Goal: Task Accomplishment & Management: Use online tool/utility

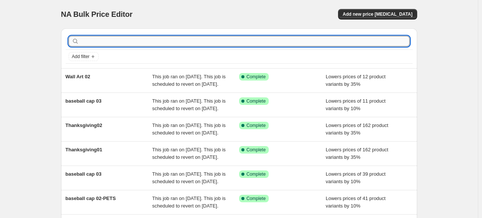
click at [112, 37] on input "text" at bounding box center [245, 41] width 329 height 10
type input "[DATE]"
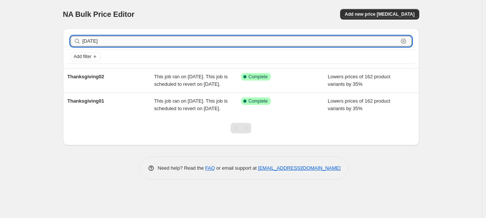
click at [116, 42] on input "[DATE]" at bounding box center [240, 41] width 316 height 10
type input "thanksgiving03"
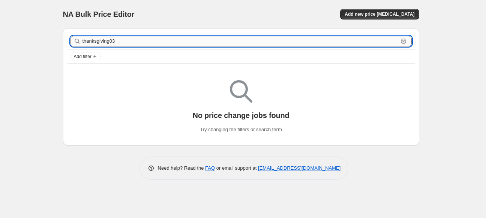
drag, startPoint x: 124, startPoint y: 42, endPoint x: 85, endPoint y: 40, distance: 39.4
click at [81, 40] on div "thanksgiving03 Clear" at bounding box center [240, 41] width 341 height 10
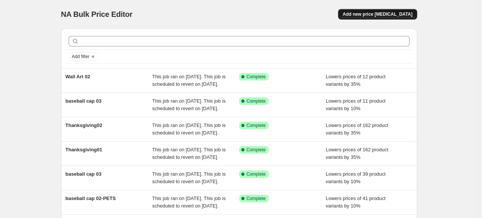
click at [394, 13] on span "Add new price [MEDICAL_DATA]" at bounding box center [378, 14] width 70 height 6
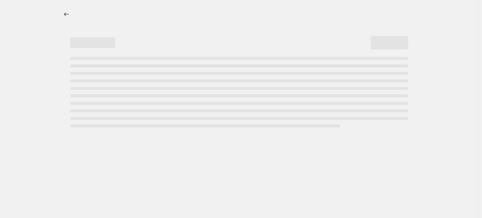
select select "percentage"
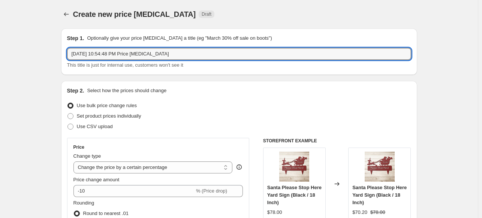
drag, startPoint x: 180, startPoint y: 56, endPoint x: 64, endPoint y: 53, distance: 115.9
click at [64, 53] on div "Step 1. Optionally give your price [MEDICAL_DATA] a title (eg "March 30% off sa…" at bounding box center [239, 51] width 356 height 46
paste input "thanksgiving03"
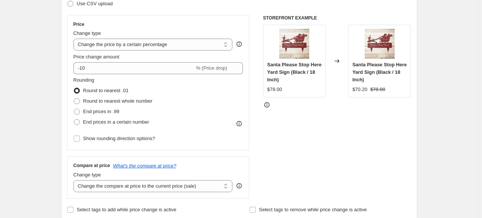
scroll to position [125, 0]
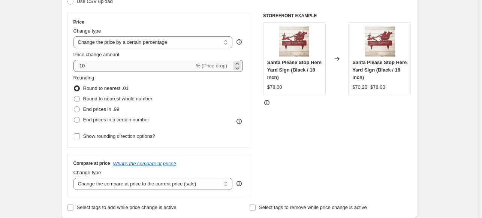
type input "thanksgiving03"
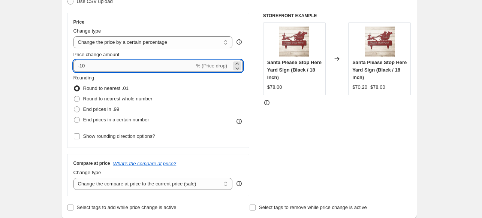
drag, startPoint x: 114, startPoint y: 66, endPoint x: 82, endPoint y: 63, distance: 32.0
click at [82, 63] on input "-10" at bounding box center [133, 66] width 121 height 12
type input "-35"
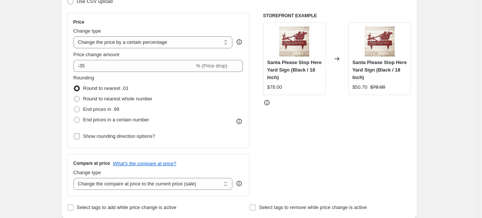
click at [76, 134] on input "Show rounding direction options?" at bounding box center [77, 136] width 6 height 6
checkbox input "true"
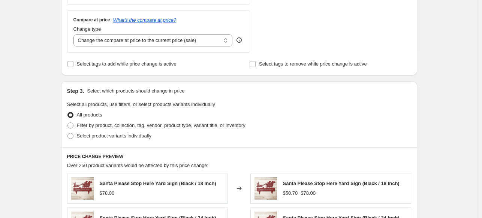
scroll to position [316, 0]
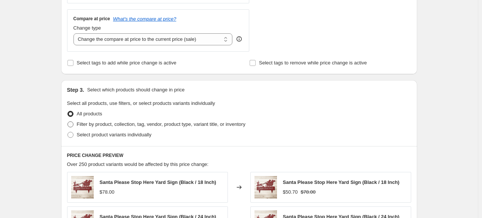
click at [70, 126] on span at bounding box center [70, 124] width 6 height 6
click at [68, 122] on input "Filter by product, collection, tag, vendor, product type, variant title, or inv…" at bounding box center [67, 121] width 0 height 0
radio input "true"
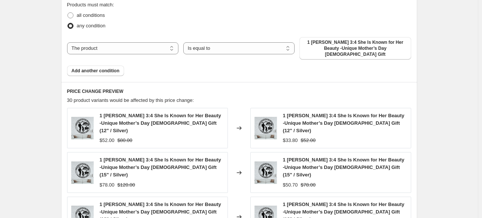
scroll to position [474, 0]
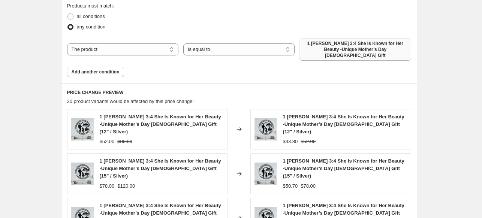
click at [361, 48] on span "1 [PERSON_NAME] 3:4 She Is Known for Her Beauty -Unique Mother’s Day [DEMOGRAPH…" at bounding box center [355, 49] width 102 height 18
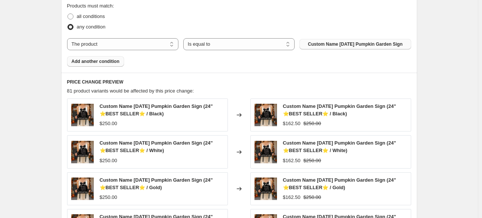
click at [82, 64] on span "Add another condition" at bounding box center [96, 61] width 48 height 6
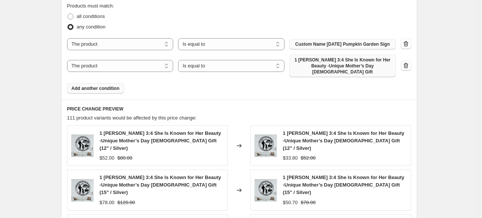
click at [349, 71] on span "1 [PERSON_NAME] 3:4 She Is Known for Her Beauty -Unique Mother’s Day [DEMOGRAPH…" at bounding box center [342, 66] width 97 height 18
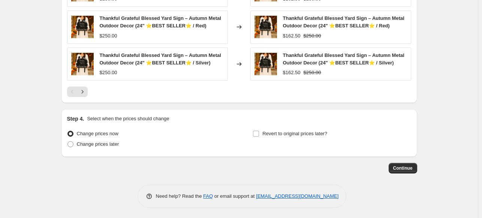
scroll to position [699, 0]
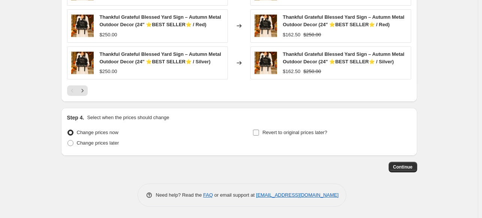
click at [256, 135] on input "Revert to original prices later?" at bounding box center [256, 133] width 6 height 6
checkbox input "true"
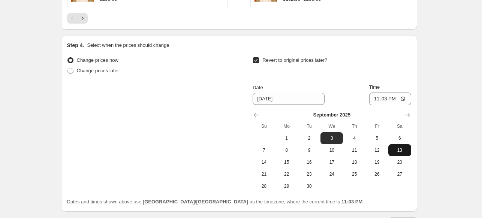
scroll to position [768, 0]
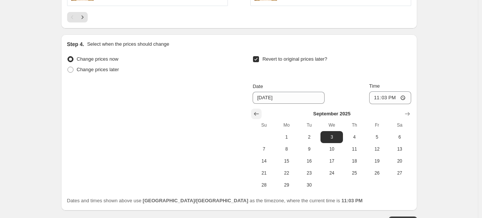
click at [258, 116] on icon "Show previous month, August 2025" at bounding box center [256, 114] width 5 height 4
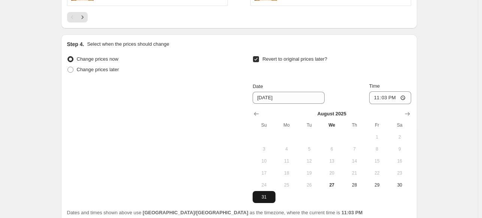
click at [264, 200] on span "31" at bounding box center [264, 197] width 16 height 6
type input "[DATE]"
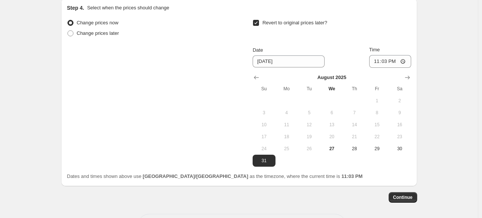
scroll to position [809, 0]
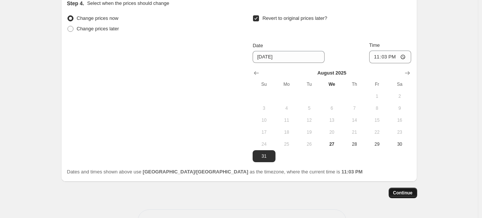
click at [409, 196] on span "Continue" at bounding box center [402, 193] width 19 height 6
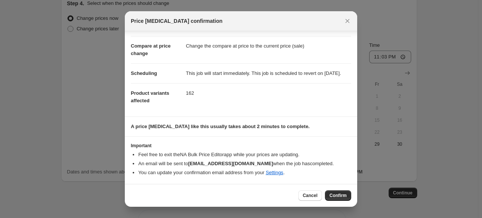
scroll to position [35, 0]
click at [337, 195] on span "Confirm" at bounding box center [337, 196] width 17 height 6
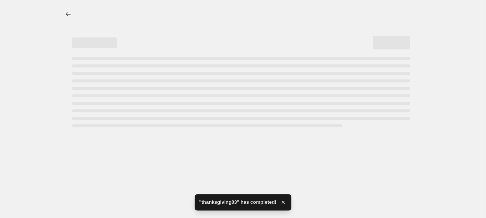
select select "percentage"
